Goal: Transaction & Acquisition: Obtain resource

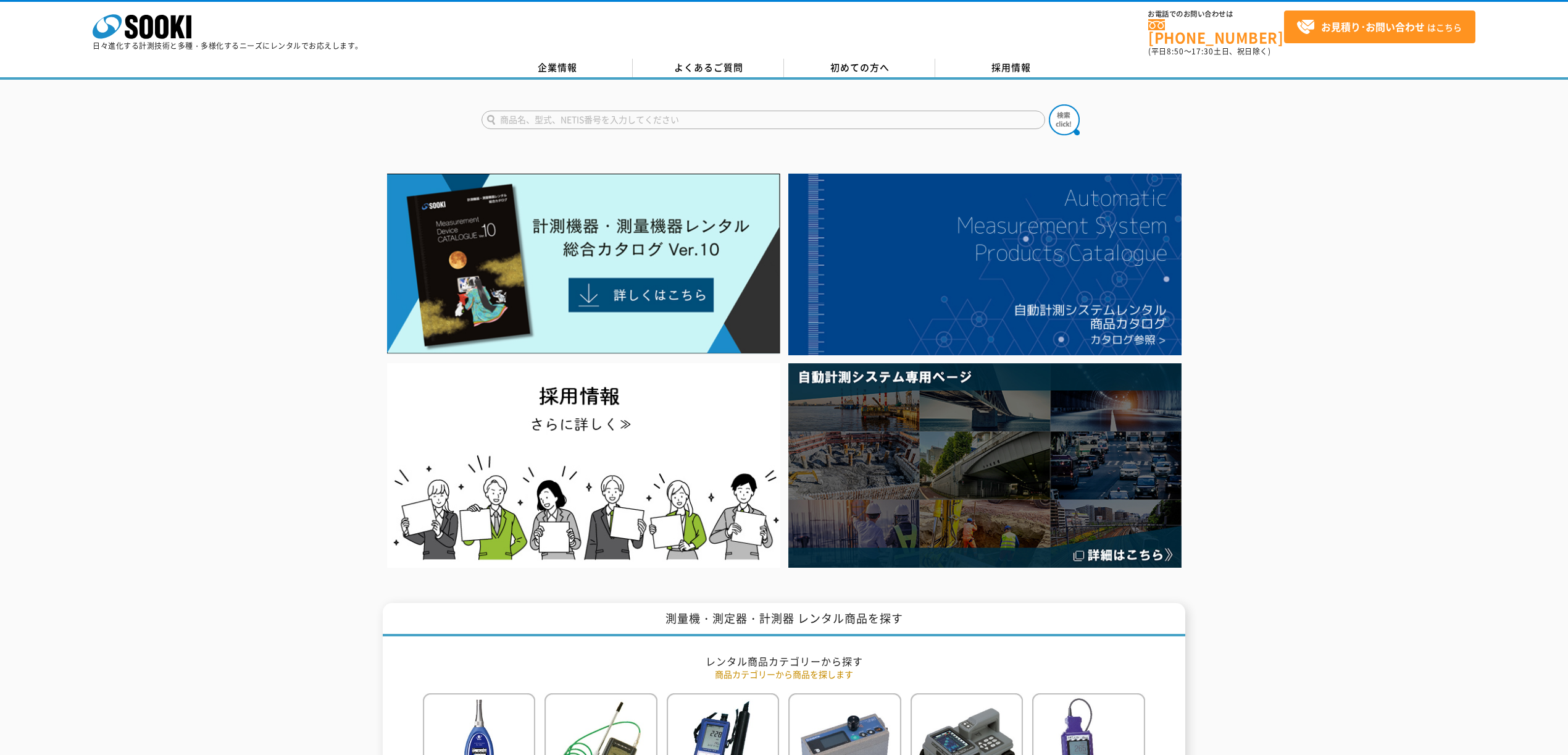
click at [682, 217] on img at bounding box center [584, 264] width 394 height 180
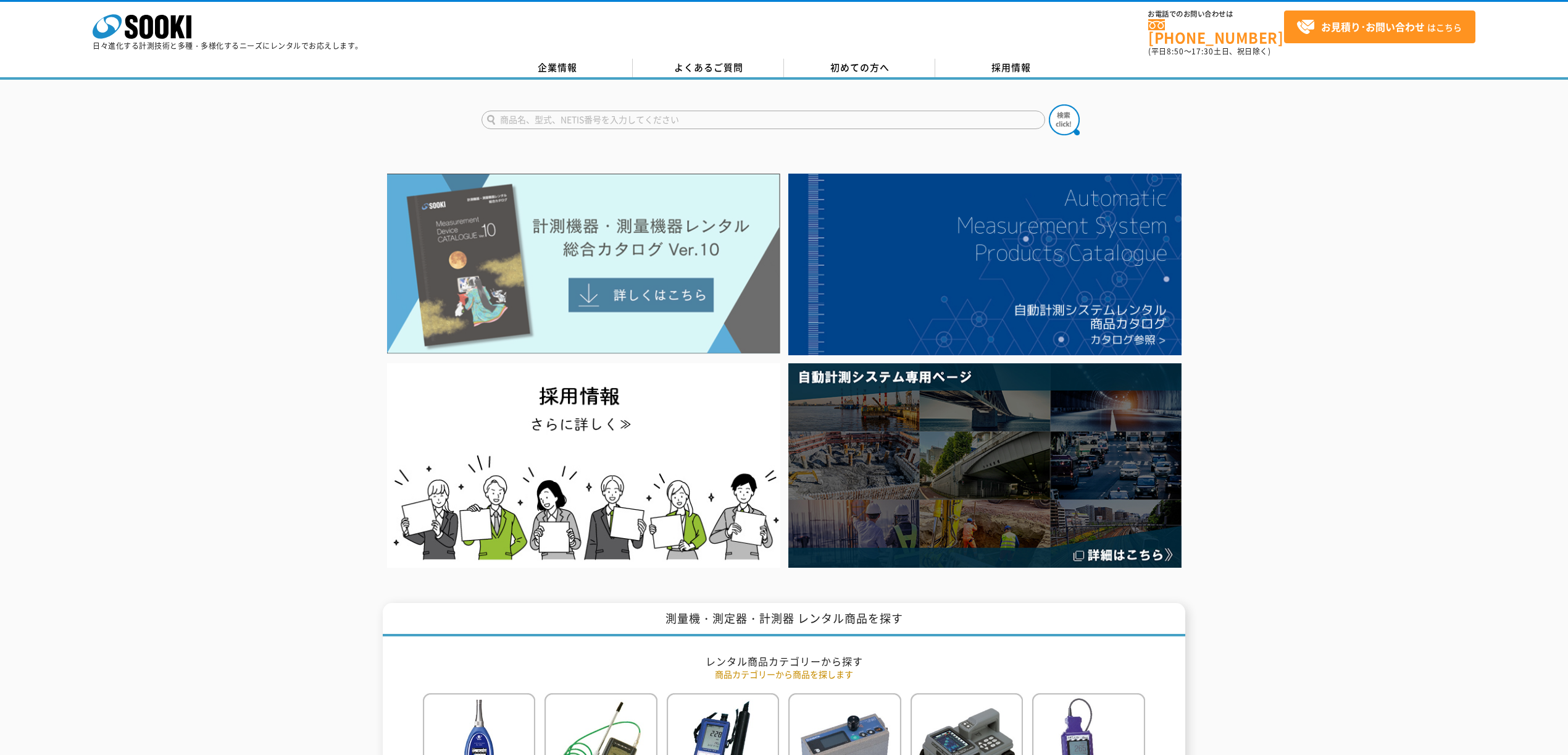
click at [613, 299] on img at bounding box center [584, 264] width 394 height 180
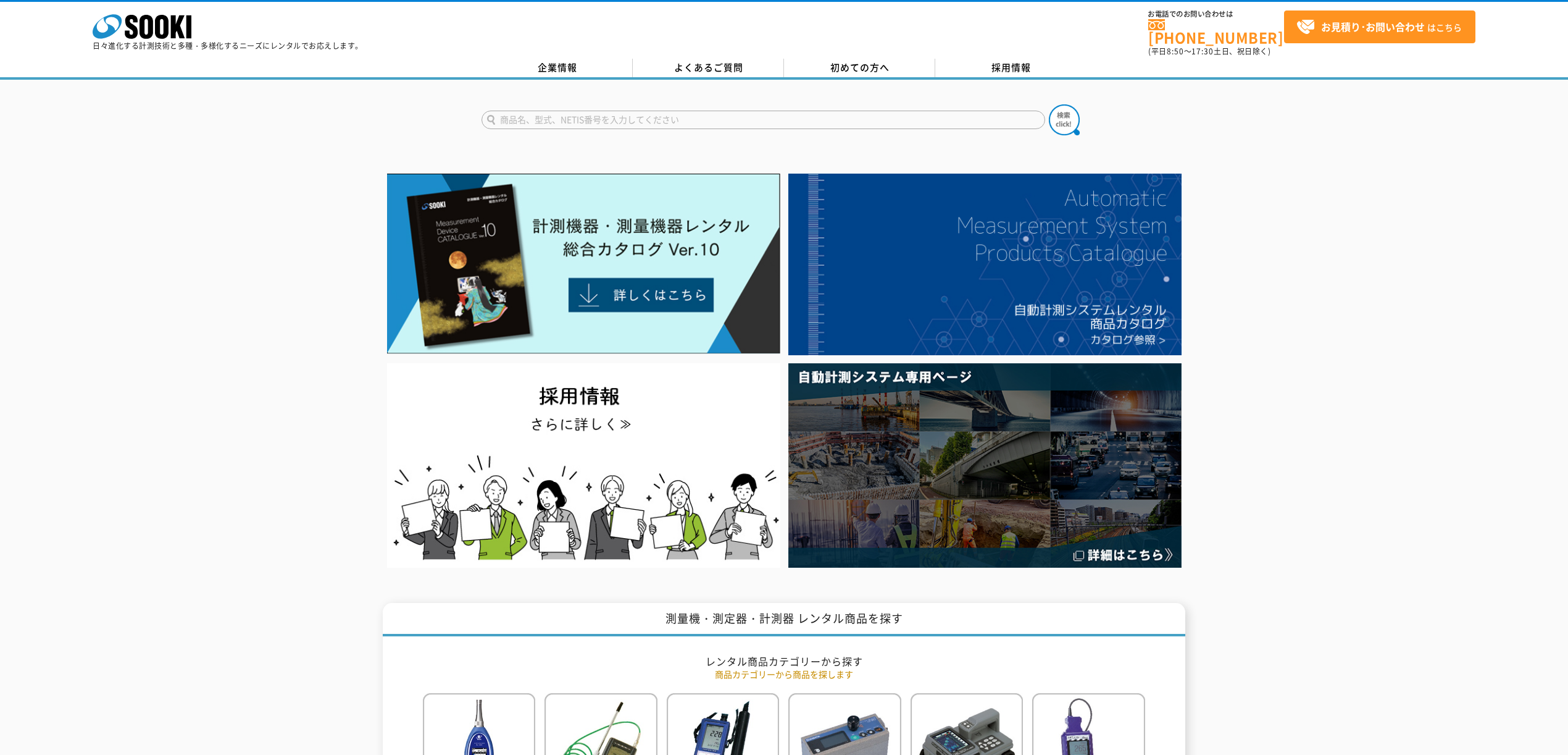
click at [613, 111] on input "text" at bounding box center [764, 120] width 564 height 19
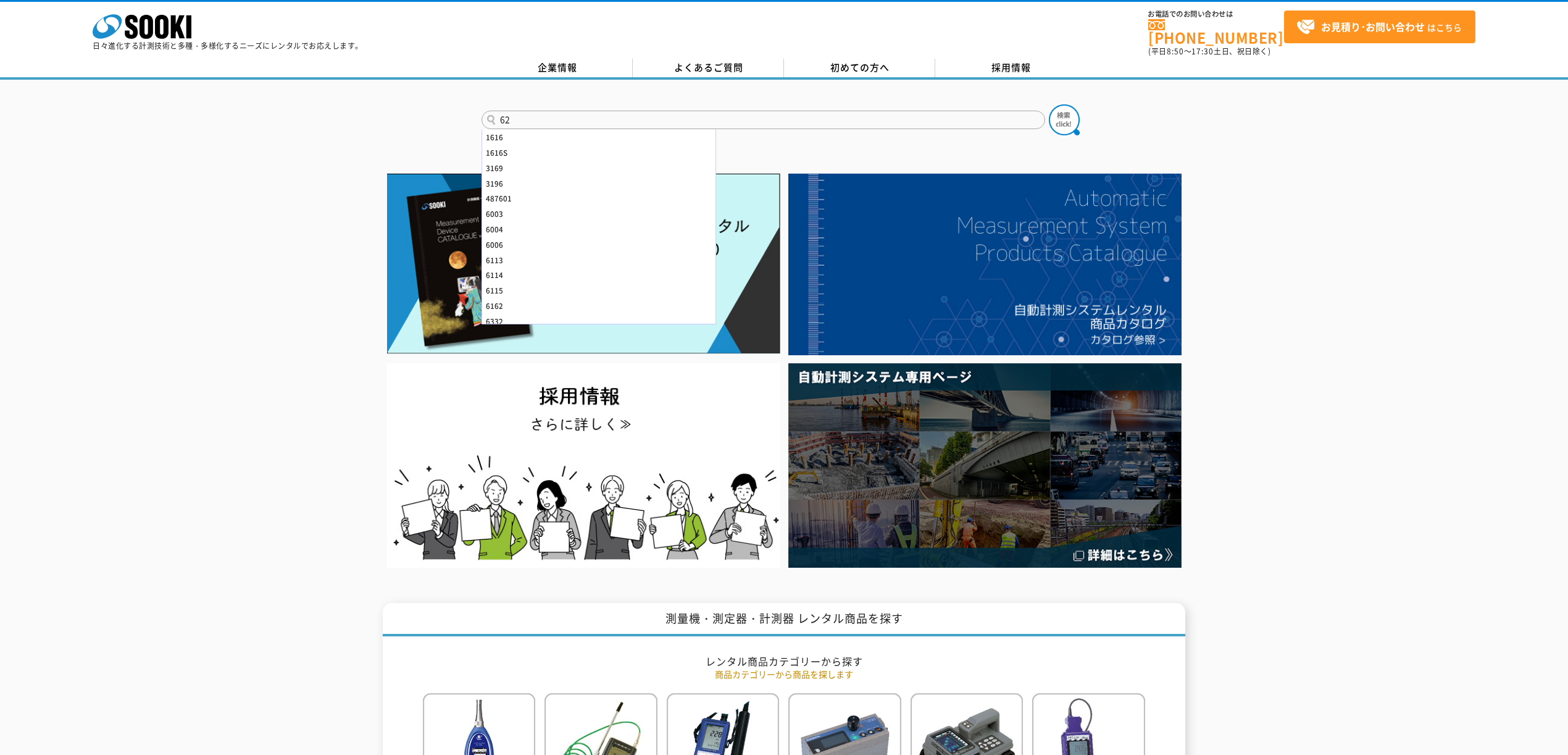
type input "62"
click at [1049, 105] on button at bounding box center [1065, 120] width 31 height 31
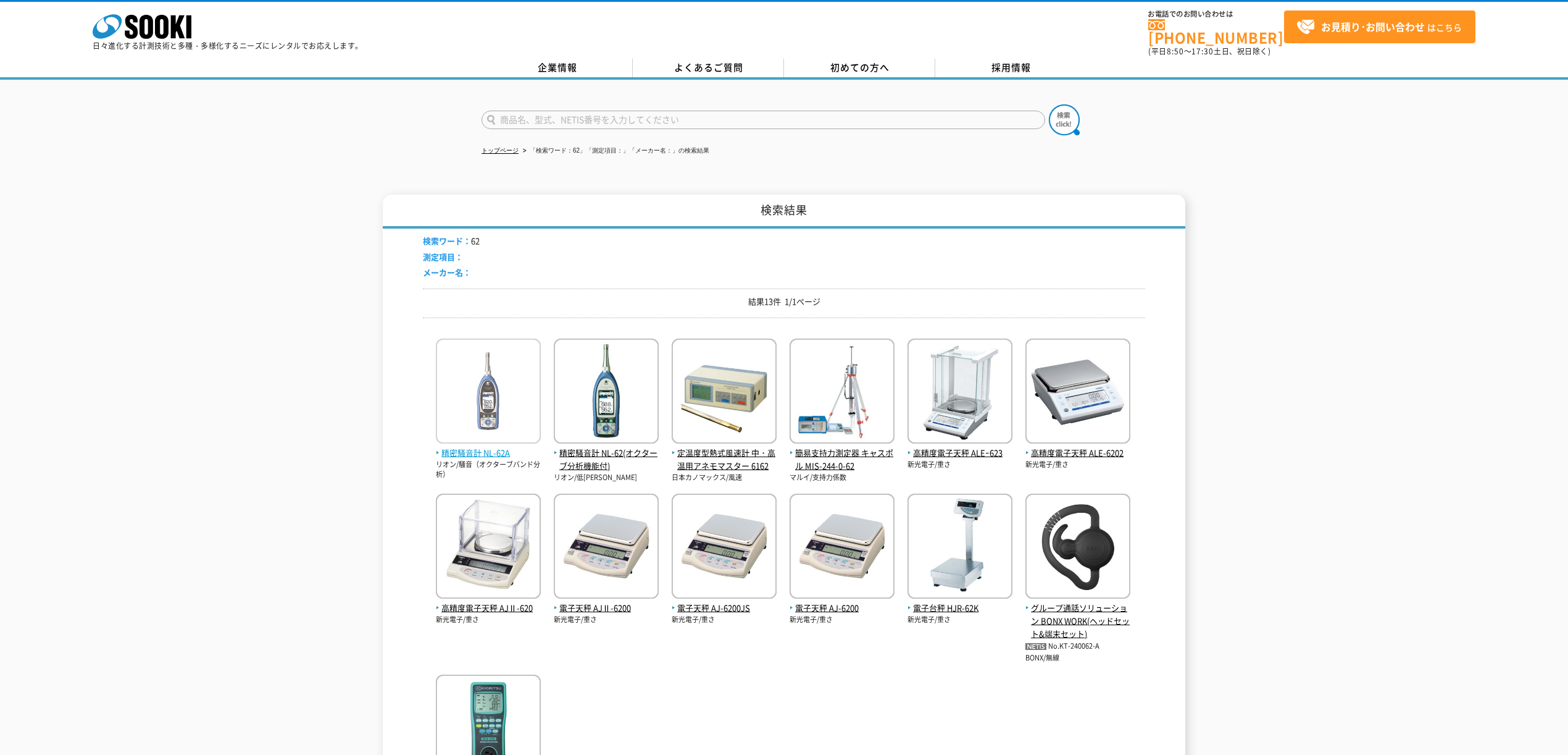
click at [502, 449] on span "精密騒音計 NL-62A" at bounding box center [488, 453] width 105 height 13
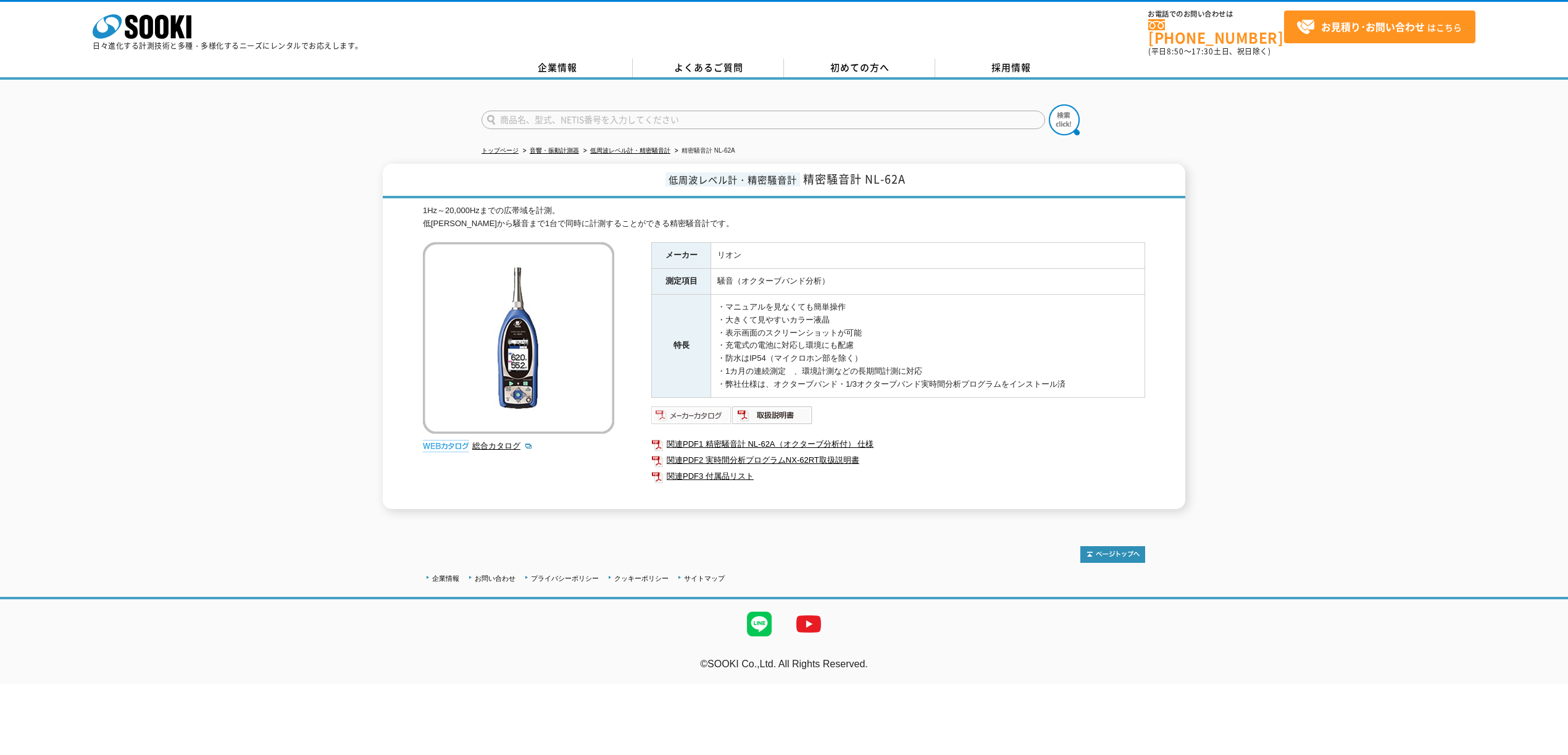
click at [670, 405] on img at bounding box center [692, 415] width 81 height 20
